Goal: Task Accomplishment & Management: Manage account settings

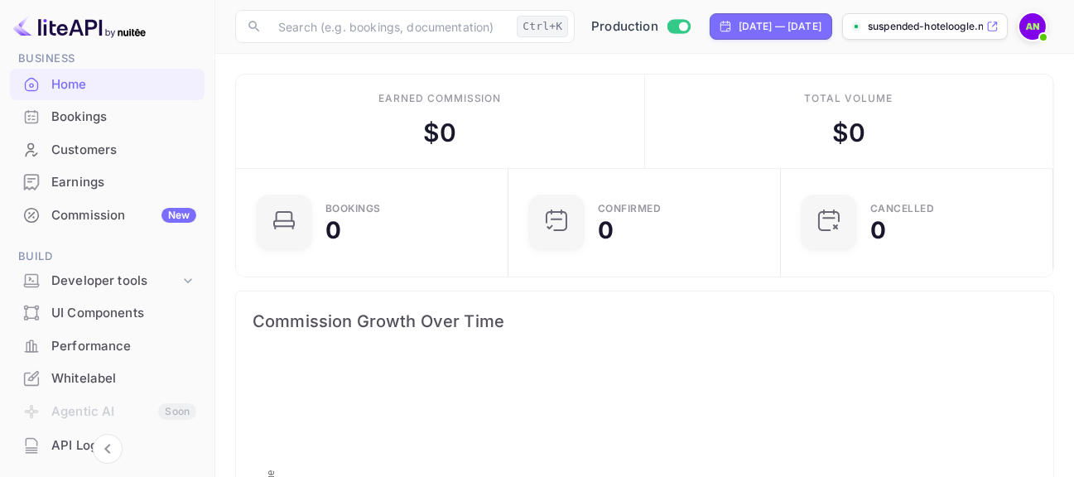
scroll to position [256, 248]
click at [76, 184] on div "Earnings" at bounding box center [123, 182] width 145 height 19
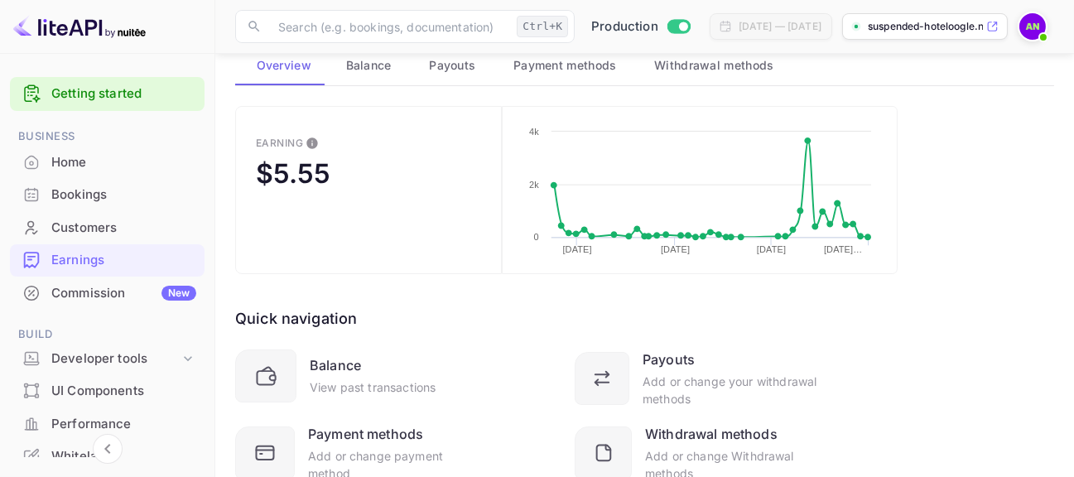
scroll to position [78, 0]
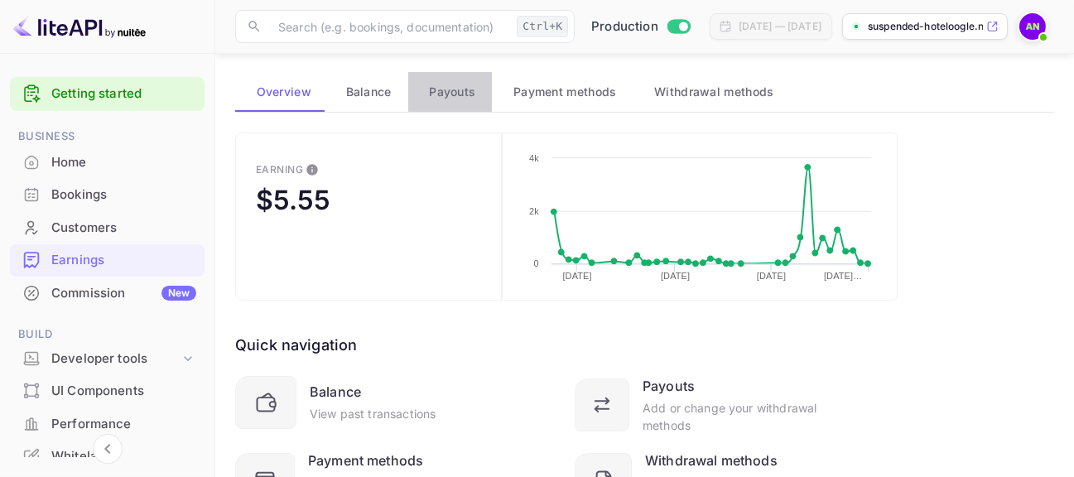
click at [420, 96] on button "Payouts" at bounding box center [450, 92] width 84 height 40
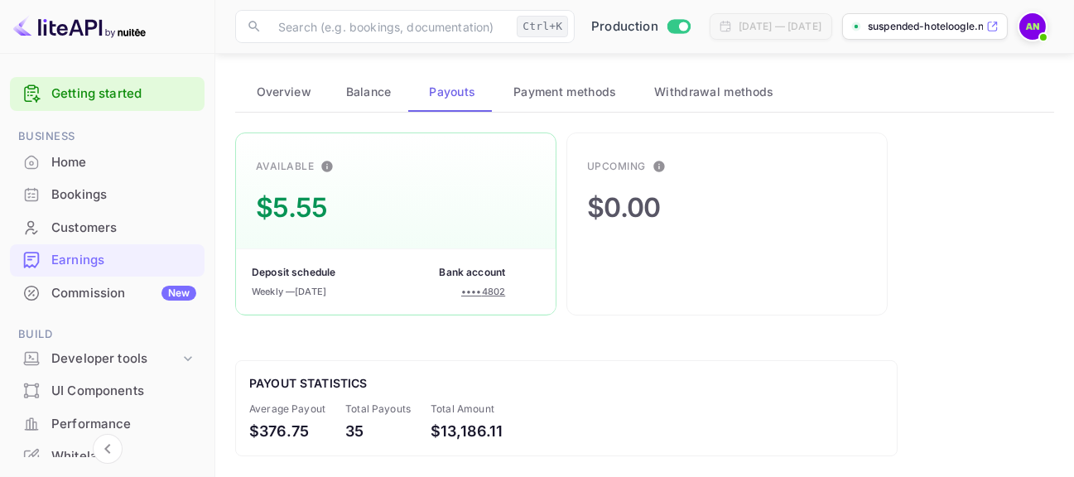
click at [533, 96] on span "Payment methods" at bounding box center [565, 92] width 104 height 20
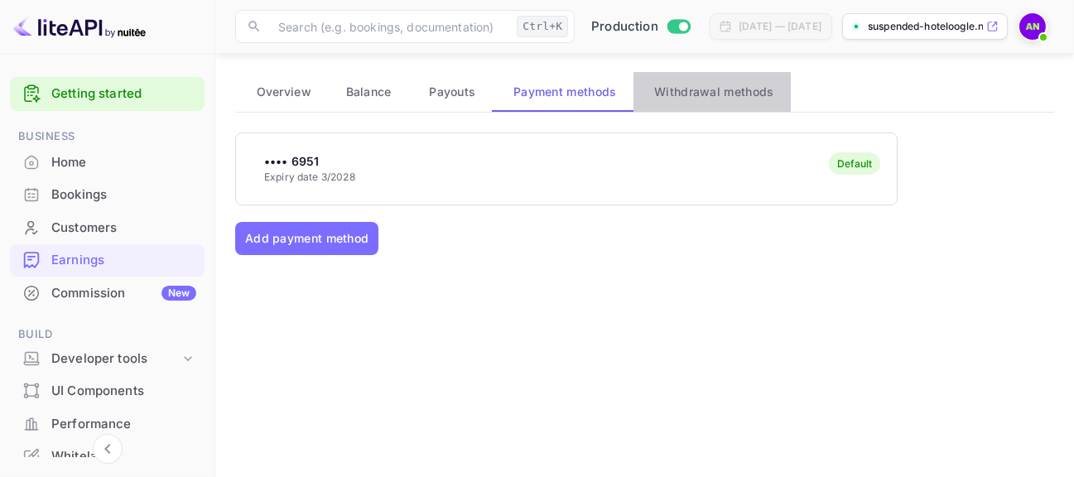
click at [745, 104] on button "Withdrawal methods" at bounding box center [712, 92] width 157 height 40
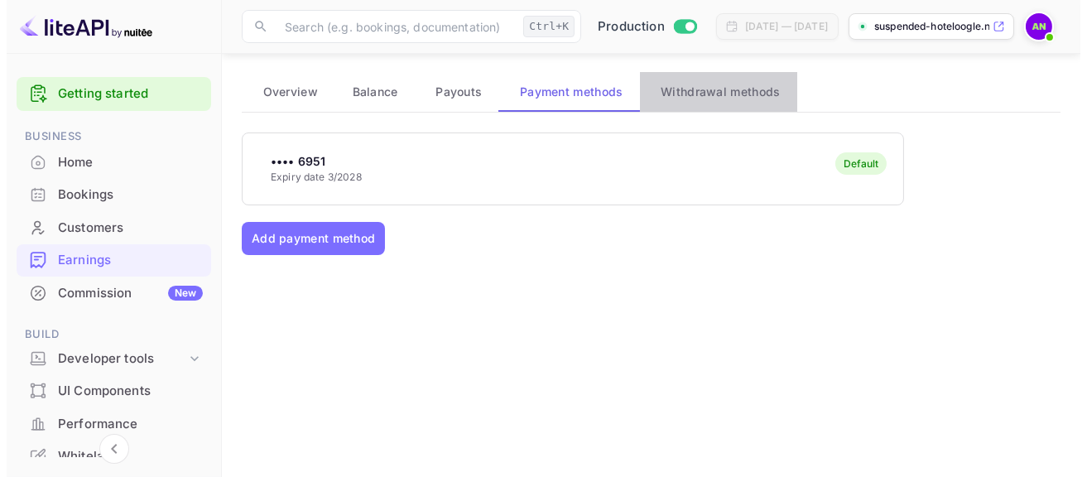
scroll to position [0, 0]
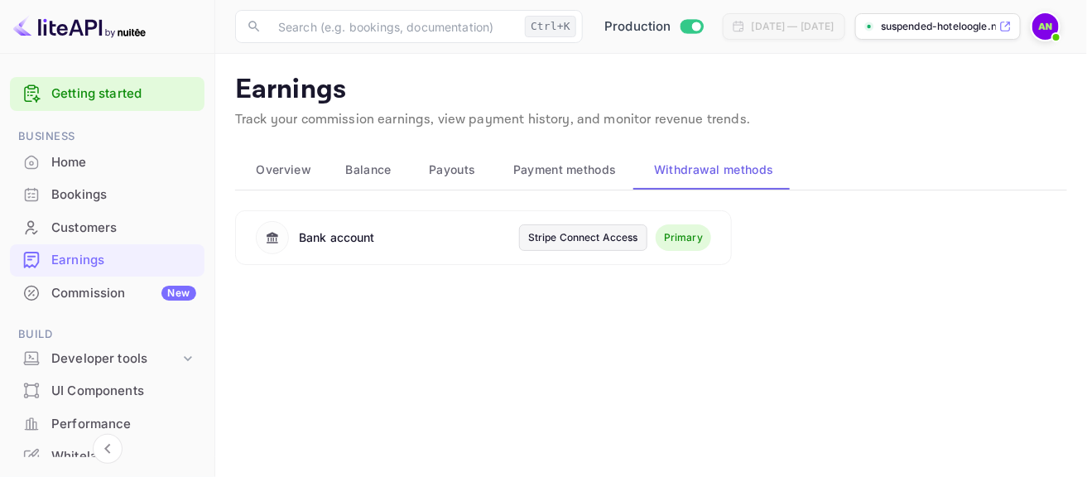
click at [597, 235] on div "Stripe Connect Access" at bounding box center [583, 237] width 110 height 15
click at [1050, 28] on img at bounding box center [1046, 26] width 27 height 27
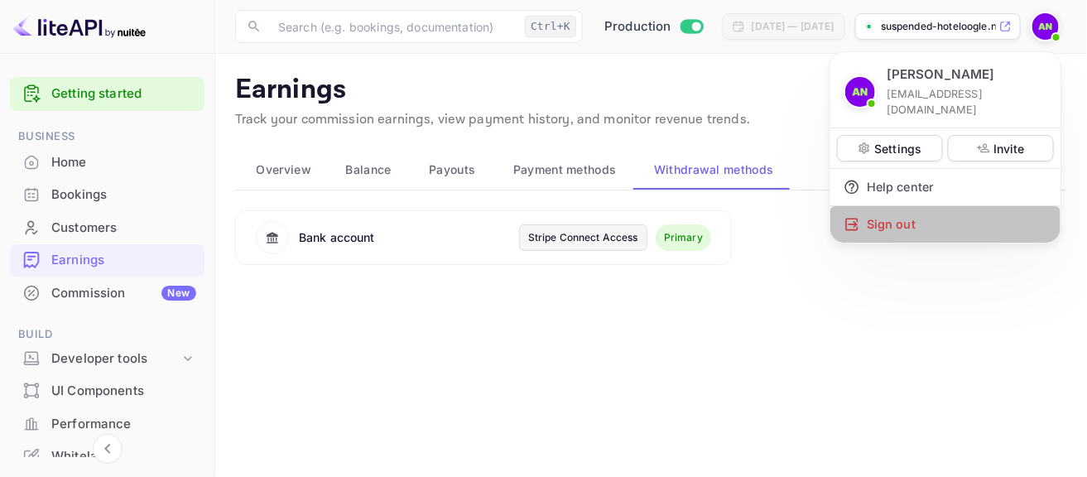
click at [925, 217] on div "Sign out" at bounding box center [946, 224] width 230 height 36
